Goal: Task Accomplishment & Management: Use online tool/utility

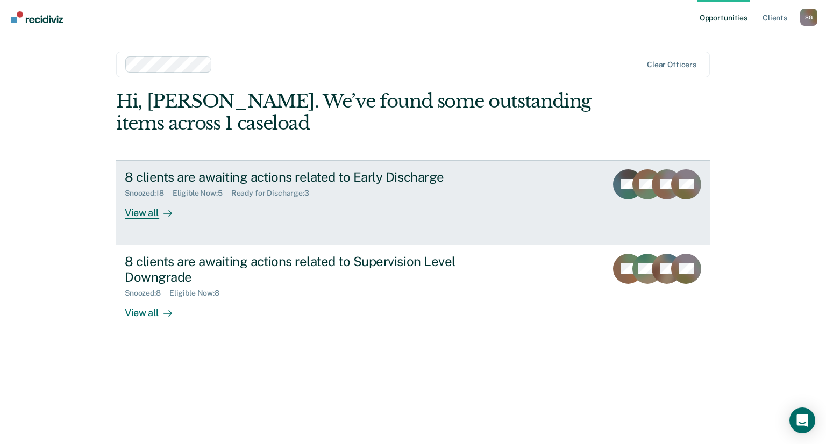
click at [357, 192] on div "Snoozed : 18 Eligible Now : 5 Ready for Discharge : 3" at bounding box center [314, 191] width 378 height 13
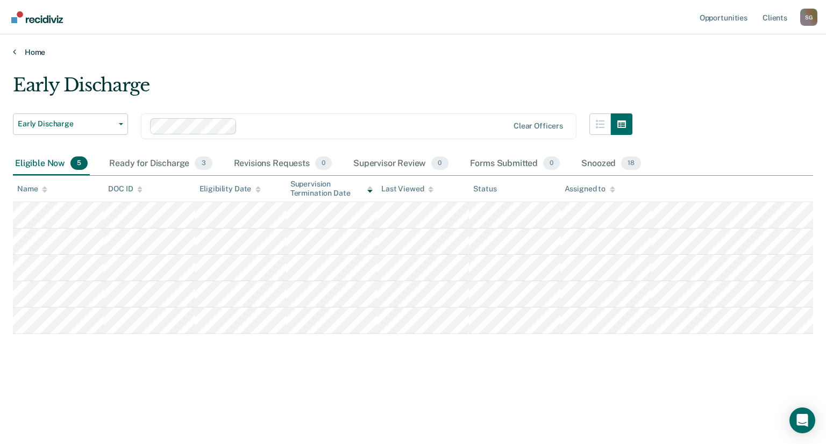
click at [26, 48] on link "Home" at bounding box center [413, 52] width 801 height 10
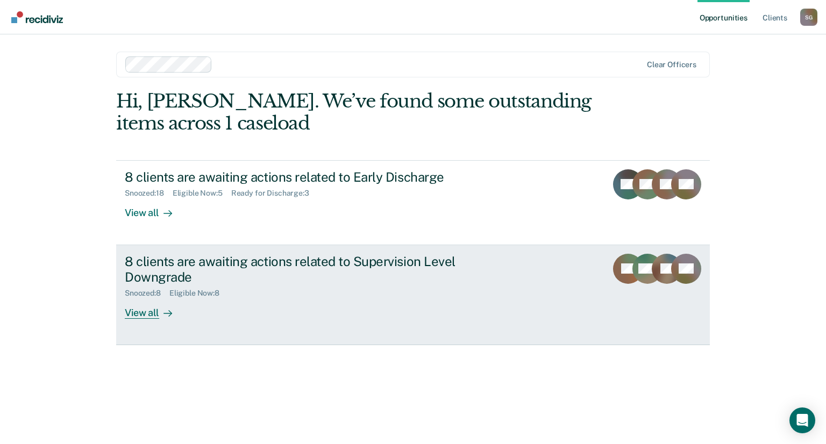
click at [223, 265] on div "8 clients are awaiting actions related to Supervision Level Downgrade" at bounding box center [314, 269] width 378 height 31
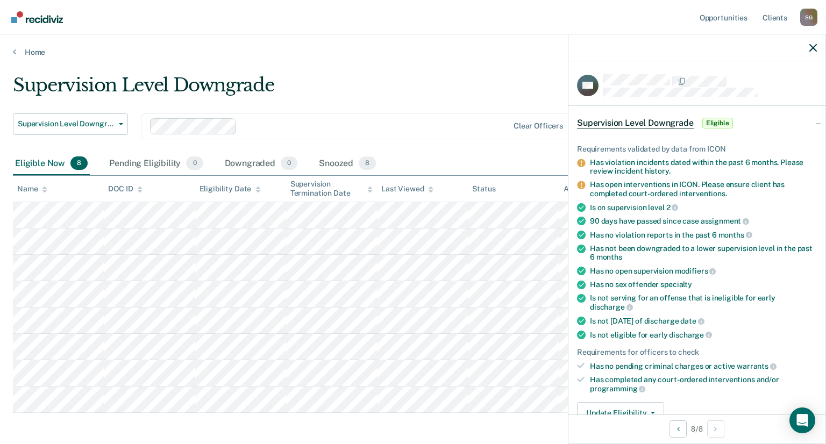
scroll to position [179, 0]
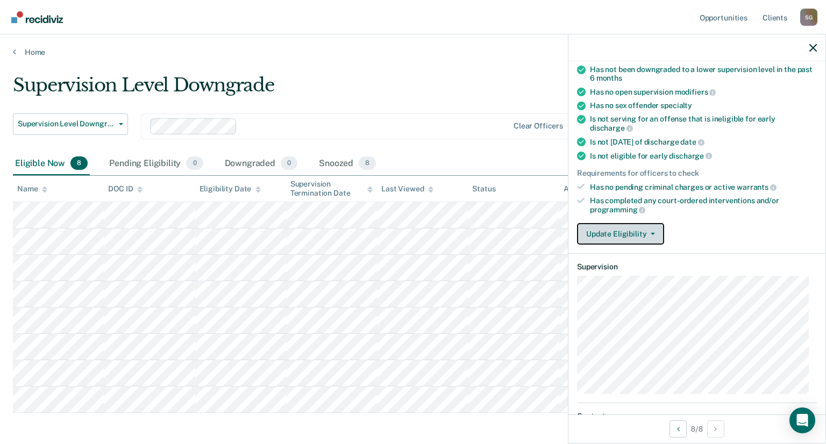
click at [647, 233] on span "button" at bounding box center [651, 234] width 9 height 2
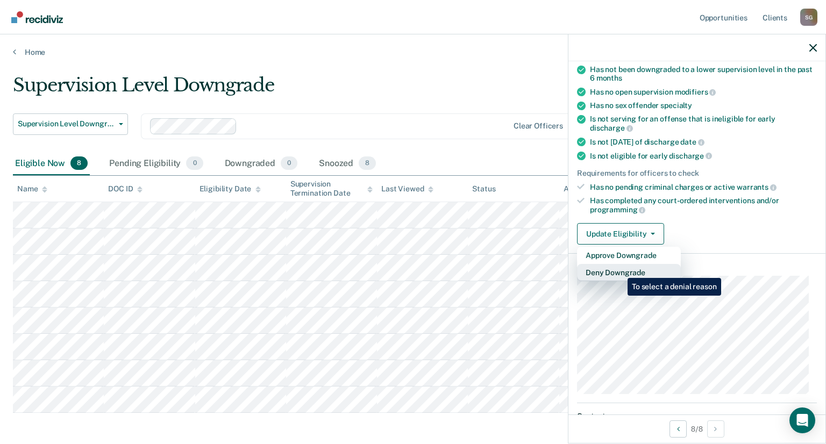
click at [620, 270] on button "Deny Downgrade" at bounding box center [629, 272] width 104 height 17
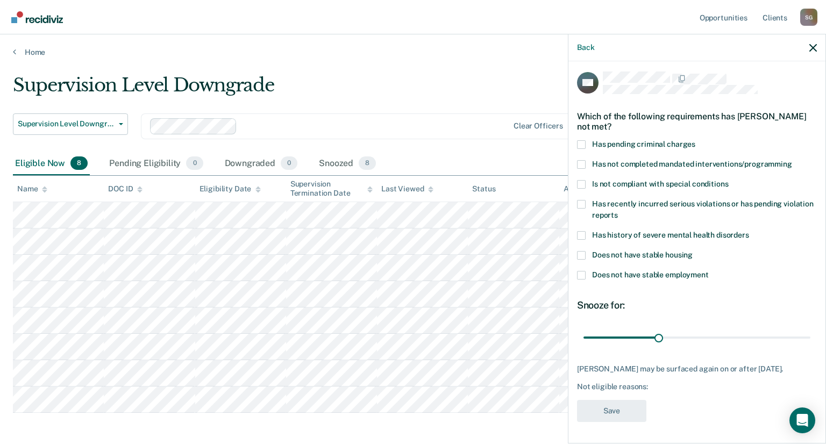
click at [581, 160] on span at bounding box center [581, 164] width 9 height 9
click at [793, 160] on input "Has not completed mandated interventions/programming" at bounding box center [793, 160] width 0 height 0
click at [581, 160] on span at bounding box center [581, 164] width 9 height 9
click at [793, 160] on input "Has not completed mandated interventions/programming" at bounding box center [793, 160] width 0 height 0
click at [578, 200] on span at bounding box center [581, 204] width 9 height 9
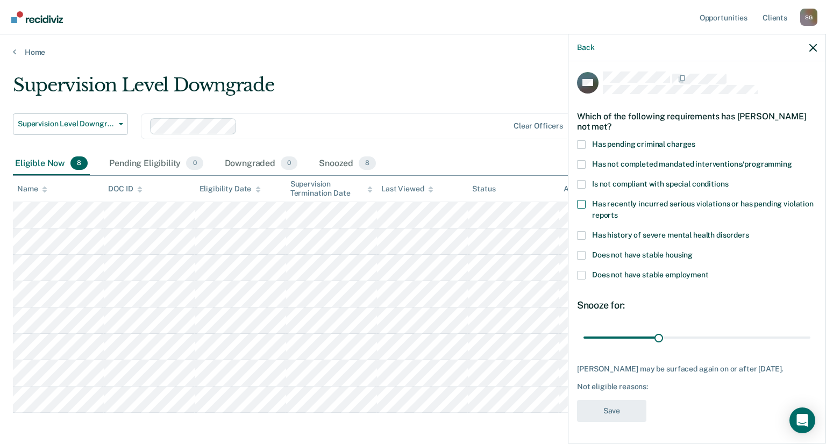
click at [618, 211] on input "Has recently incurred serious violations or has pending violation reports" at bounding box center [618, 211] width 0 height 0
click at [613, 405] on button "Save" at bounding box center [611, 411] width 69 height 22
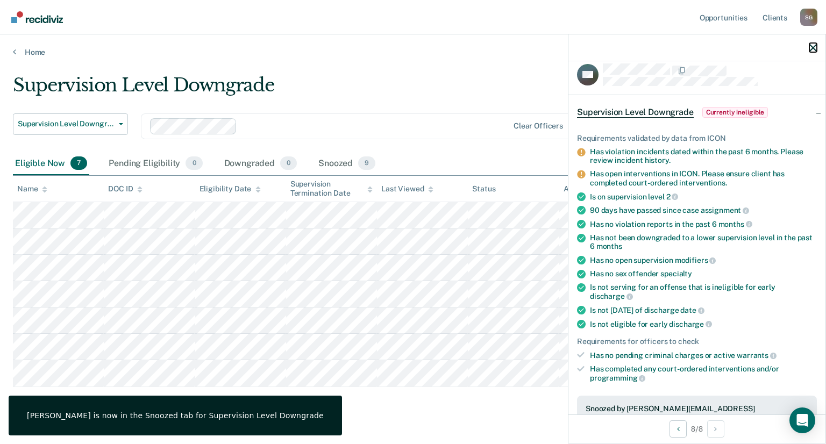
click at [815, 48] on icon "button" at bounding box center [814, 48] width 8 height 8
